Goal: Complete application form: Complete application form

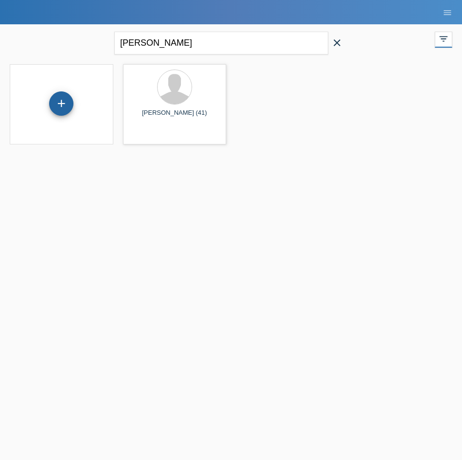
click at [66, 108] on div "+" at bounding box center [61, 103] width 24 height 24
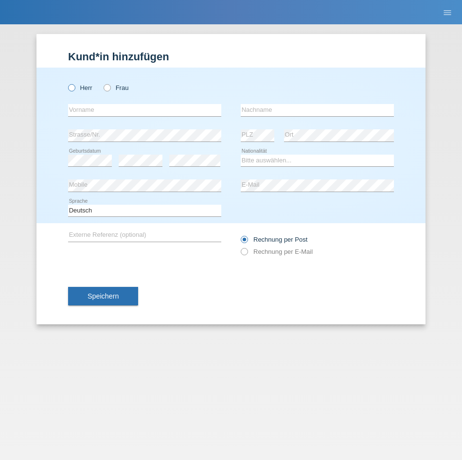
click at [67, 83] on icon at bounding box center [67, 83] width 0 height 0
click at [73, 87] on input "Herr" at bounding box center [71, 87] width 6 height 6
radio input "true"
click at [79, 112] on input "text" at bounding box center [144, 110] width 153 height 12
click at [97, 108] on input "text" at bounding box center [144, 110] width 153 height 12
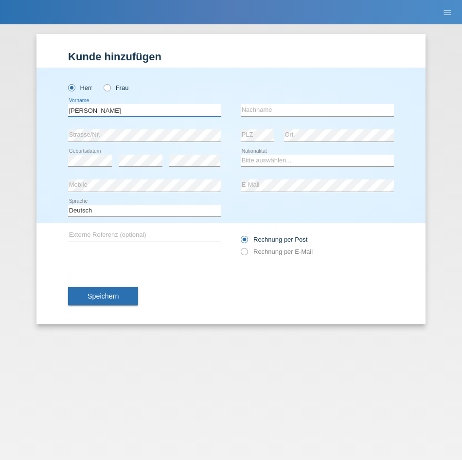
type input "[PERSON_NAME]"
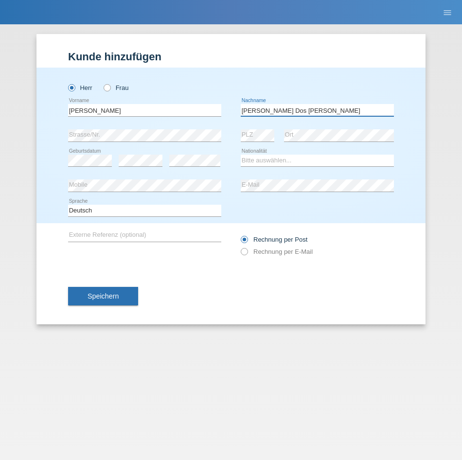
type input "[PERSON_NAME] Dos [PERSON_NAME]"
select select "PT"
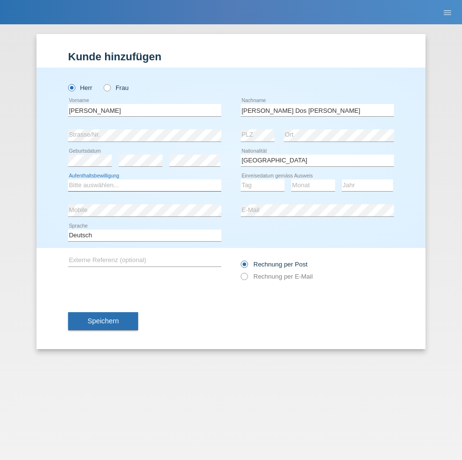
select select "B"
drag, startPoint x: 267, startPoint y: 174, endPoint x: 239, endPoint y: 189, distance: 32.4
click at [264, 175] on div "Tag 01 02 03 04 05 06 07 08 09 10 11 12 13 14 15 16" at bounding box center [263, 185] width 44 height 25
click at [239, 189] on div "Bitte auswählen... C B B - Flüchtlingsstatus Andere error Aufenthaltsbewilligun…" at bounding box center [231, 185] width 326 height 25
click at [253, 183] on select "Tag 01 02 03 04 05 06 07 08 09 10 11" at bounding box center [263, 185] width 44 height 12
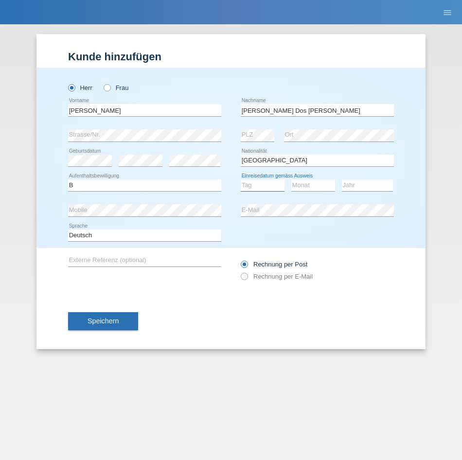
select select "11"
click at [241, 179] on select "Tag 01 02 03 04 05 06 07 08 09 10 11" at bounding box center [263, 185] width 44 height 12
select select "03"
select select "2024"
click at [101, 315] on button "Speichern" at bounding box center [103, 321] width 70 height 18
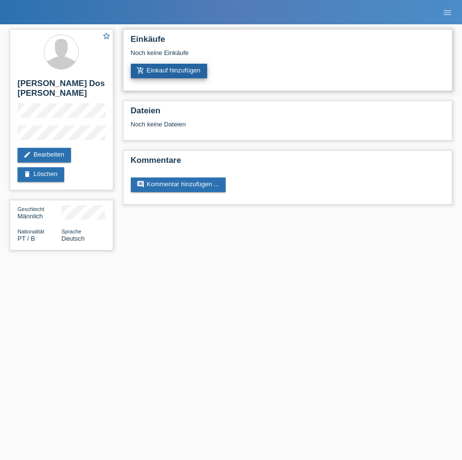
click at [195, 71] on link "add_shopping_cart Einkauf hinzufügen" at bounding box center [169, 71] width 77 height 15
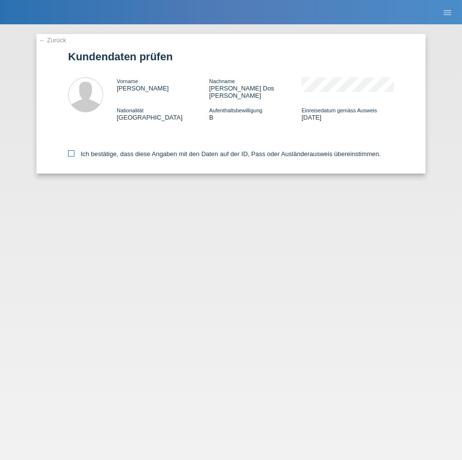
click at [91, 150] on label "Ich bestätige, dass diese Angaben mit den Daten auf der ID, Pass oder Ausländer…" at bounding box center [224, 153] width 313 height 7
click at [74, 150] on input "Ich bestätige, dass diese Angaben mit den Daten auf der ID, Pass oder Ausländer…" at bounding box center [71, 153] width 6 height 6
checkbox input "true"
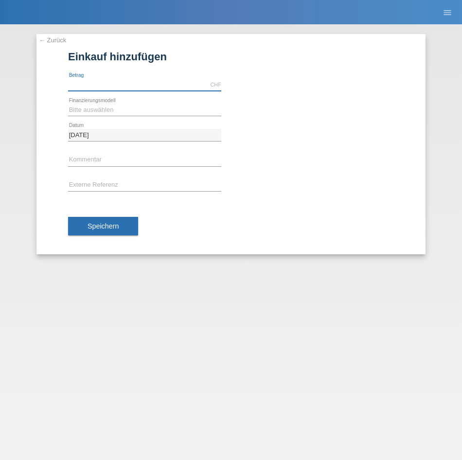
click at [110, 83] on input "text" at bounding box center [144, 85] width 153 height 12
type input "3290.00"
drag, startPoint x: 145, startPoint y: 110, endPoint x: 137, endPoint y: 114, distance: 8.7
click at [145, 110] on select "Bitte auswählen Fixe Raten Kauf auf Rechnung mit Teilzahlungsoption" at bounding box center [144, 110] width 153 height 12
select select "81"
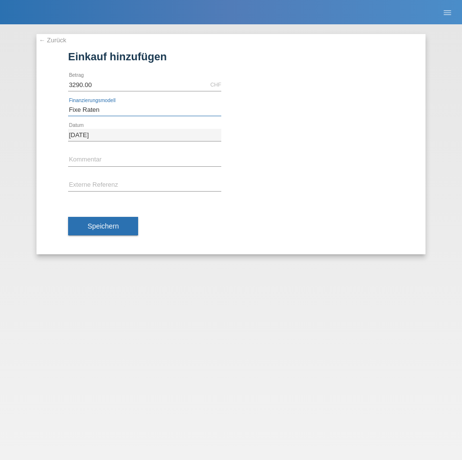
click at [68, 104] on select "Bitte auswählen Fixe Raten Kauf auf Rechnung mit Teilzahlungsoption" at bounding box center [144, 110] width 153 height 12
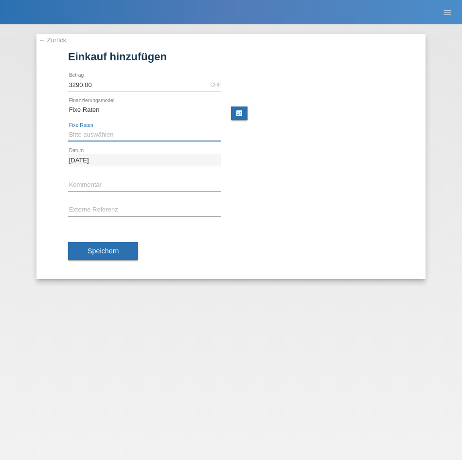
drag, startPoint x: 91, startPoint y: 132, endPoint x: 88, endPoint y: 138, distance: 6.8
click at [91, 132] on select "Bitte auswählen 12 Raten 24 Raten 48 Raten" at bounding box center [144, 135] width 153 height 12
select select "320"
click at [68, 129] on select "Bitte auswählen 12 Raten 24 Raten 48 Raten" at bounding box center [144, 135] width 153 height 12
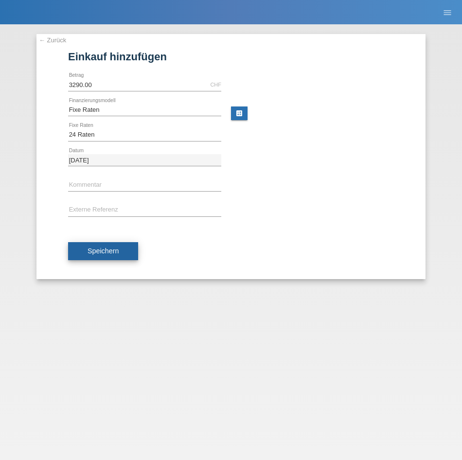
click at [98, 253] on span "Speichern" at bounding box center [103, 251] width 31 height 8
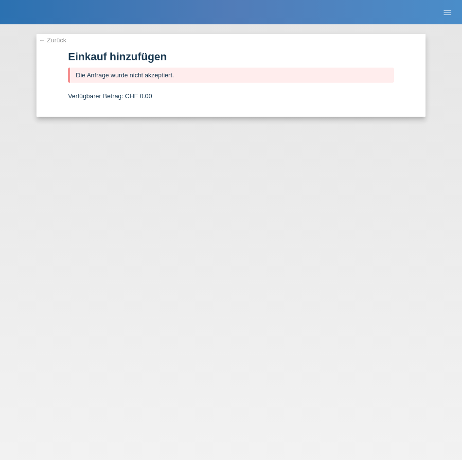
click at [59, 38] on link "← Zurück" at bounding box center [52, 39] width 27 height 7
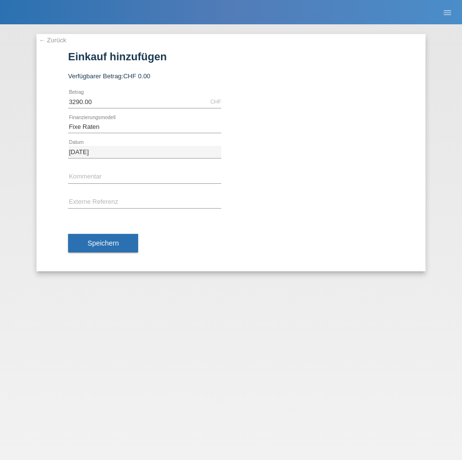
select select "81"
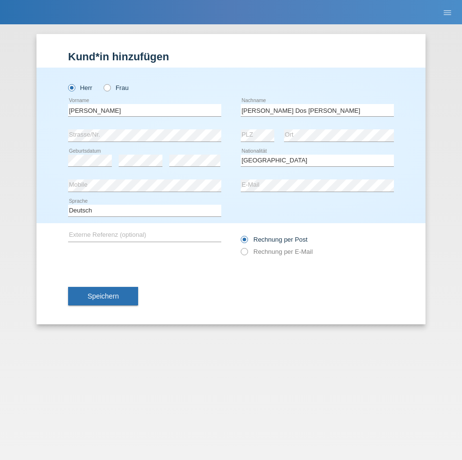
select select "PT"
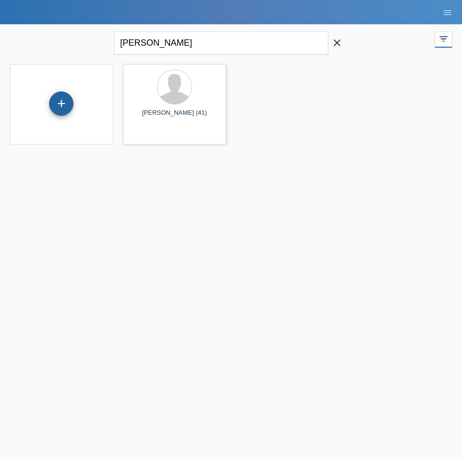
click at [62, 100] on div "+" at bounding box center [61, 103] width 24 height 24
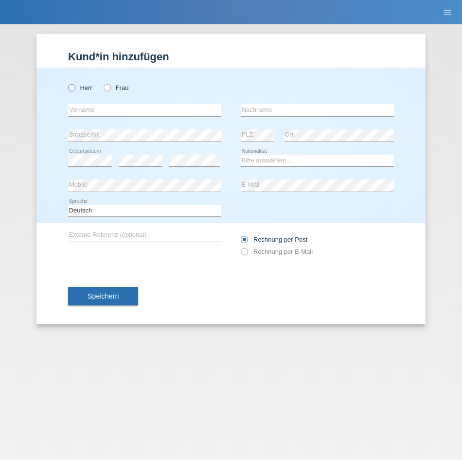
click at [85, 91] on label "Herr" at bounding box center [80, 87] width 24 height 7
click at [74, 90] on input "Herr" at bounding box center [71, 87] width 6 height 6
radio input "true"
click at [94, 108] on input "text" at bounding box center [144, 110] width 153 height 12
type input "Amjed"
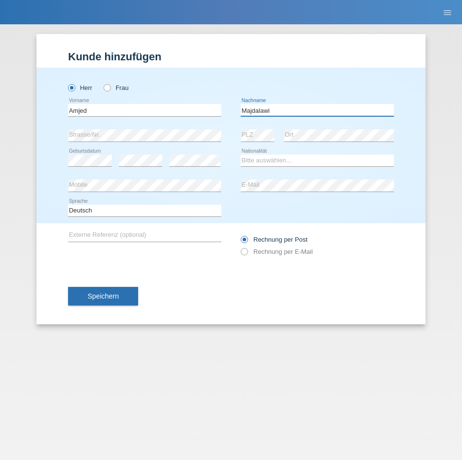
type input "Majdalawi"
click at [260, 158] on select "Bitte auswählen... Schweiz Deutschland Liechtenstein Österreich ------------ Af…" at bounding box center [317, 161] width 153 height 12
